Goal: Task Accomplishment & Management: Use online tool/utility

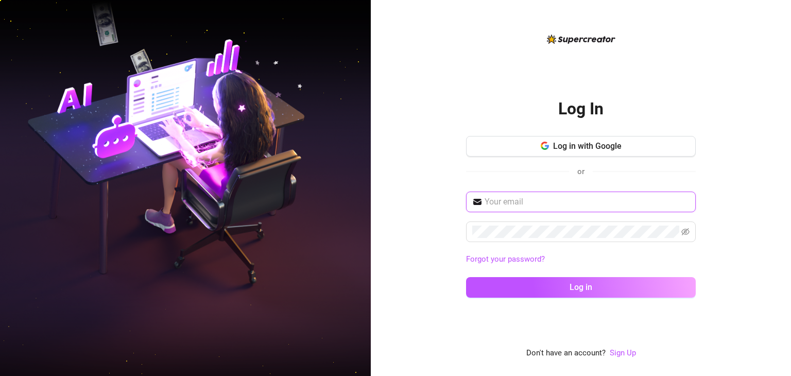
type input "[EMAIL_ADDRESS][DOMAIN_NAME]"
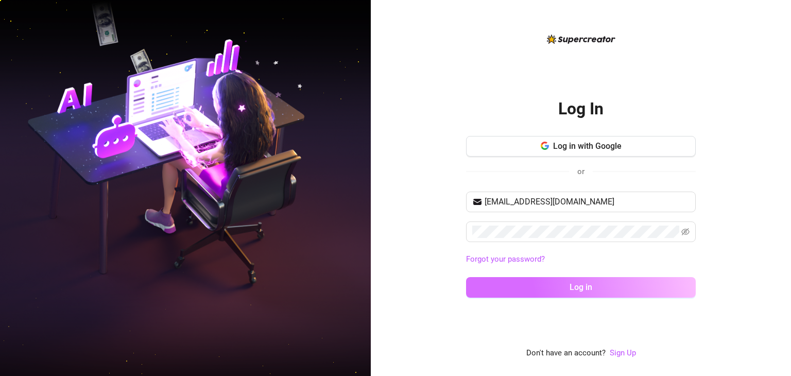
click at [537, 283] on button "Log in" at bounding box center [581, 287] width 230 height 21
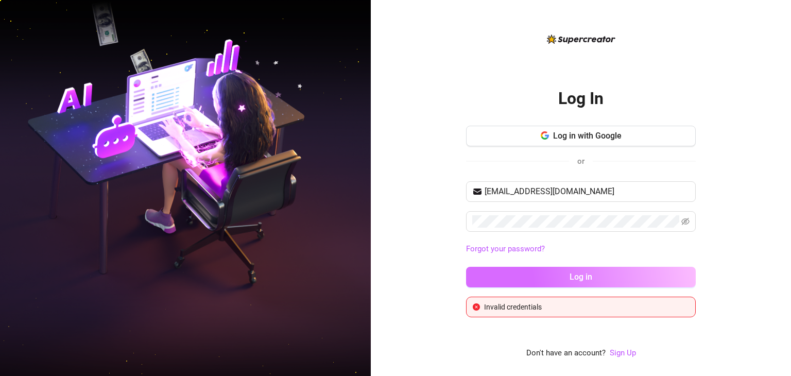
click at [517, 276] on button "Log in" at bounding box center [581, 277] width 230 height 21
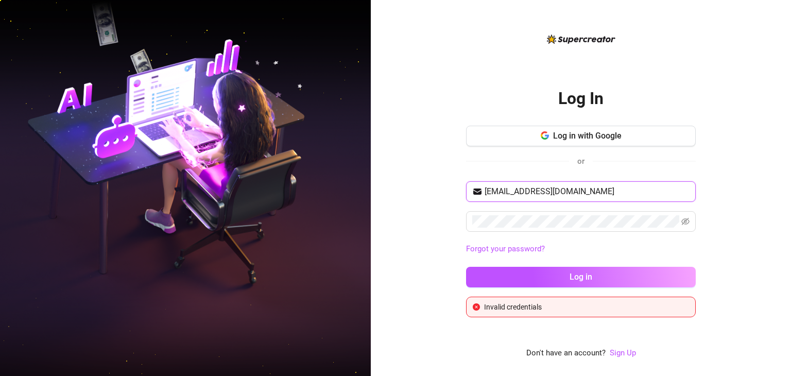
click at [524, 191] on input "[EMAIL_ADDRESS][DOMAIN_NAME]" at bounding box center [586, 191] width 205 height 12
click at [690, 252] on link "Forgot your password?" at bounding box center [581, 249] width 230 height 12
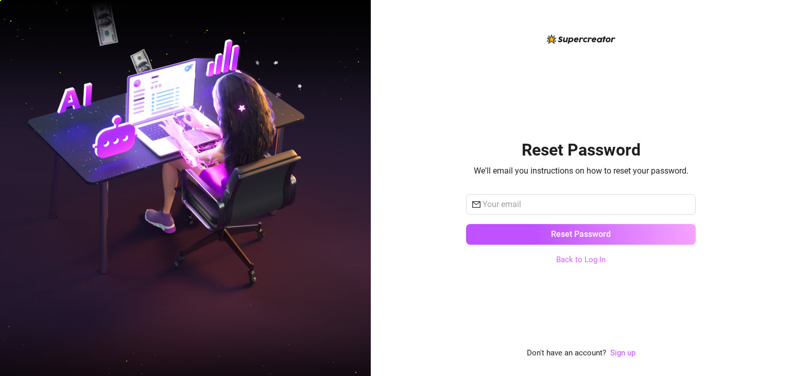
click at [567, 261] on link "Back to Log In" at bounding box center [580, 259] width 49 height 9
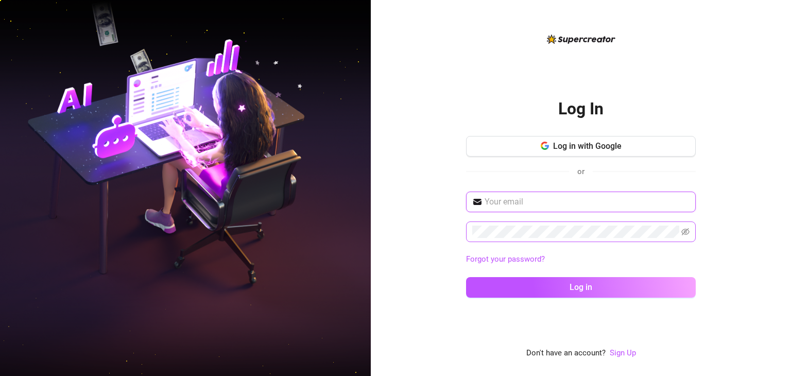
type input "[EMAIL_ADDRESS][DOMAIN_NAME]"
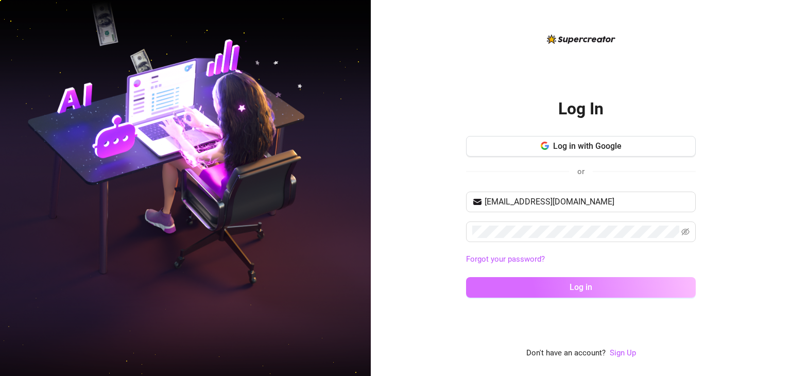
click at [494, 281] on button "Log in" at bounding box center [581, 287] width 230 height 21
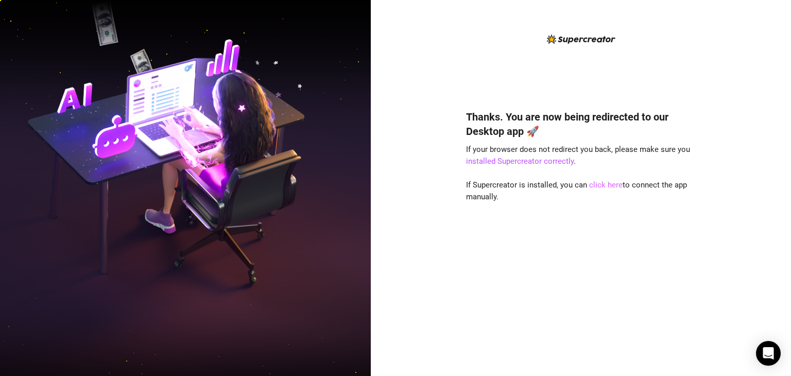
click at [604, 185] on link "click here" at bounding box center [605, 184] width 33 height 9
